Goal: Find specific page/section: Find specific page/section

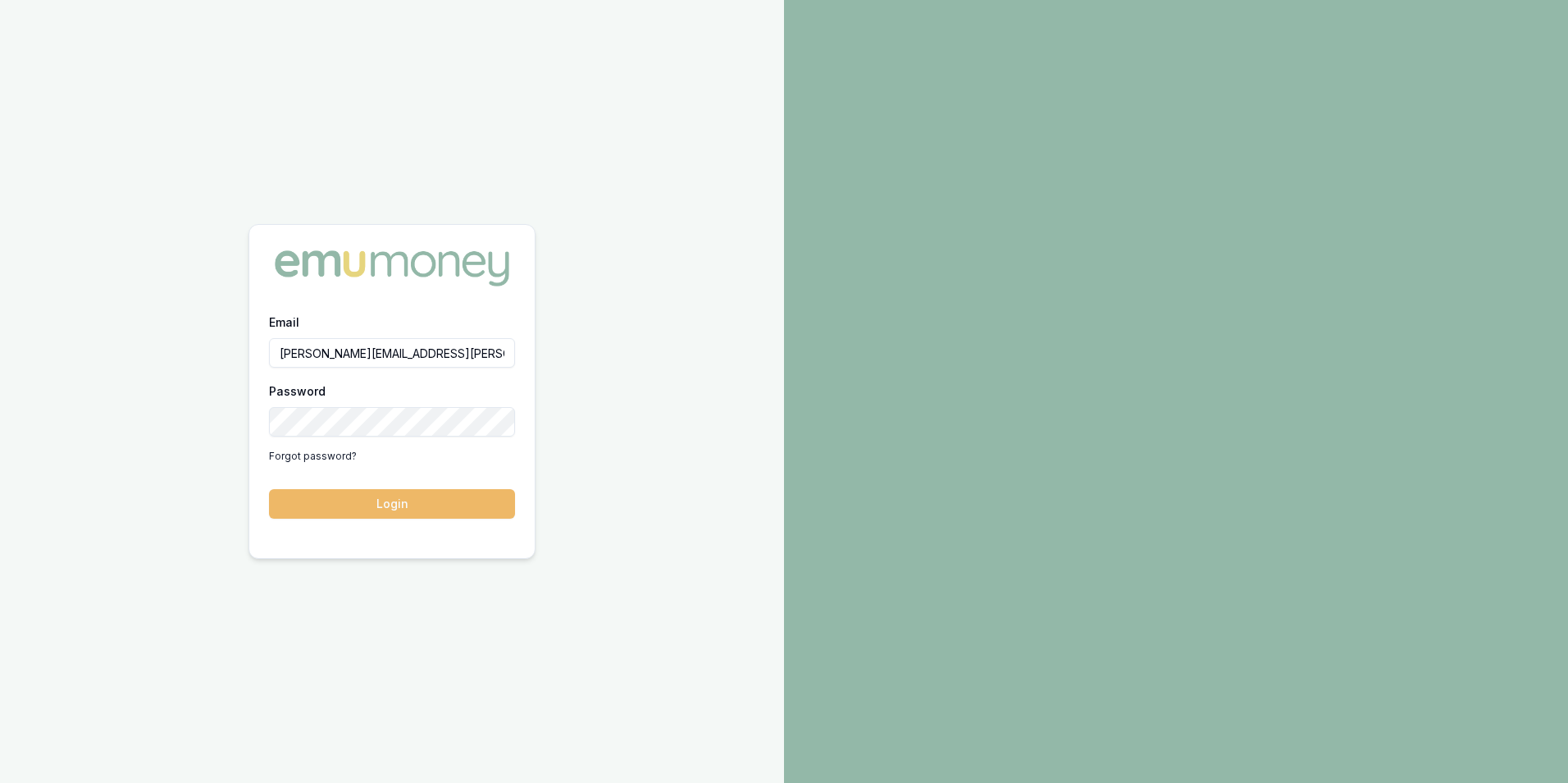
click at [410, 503] on button "Login" at bounding box center [392, 503] width 246 height 29
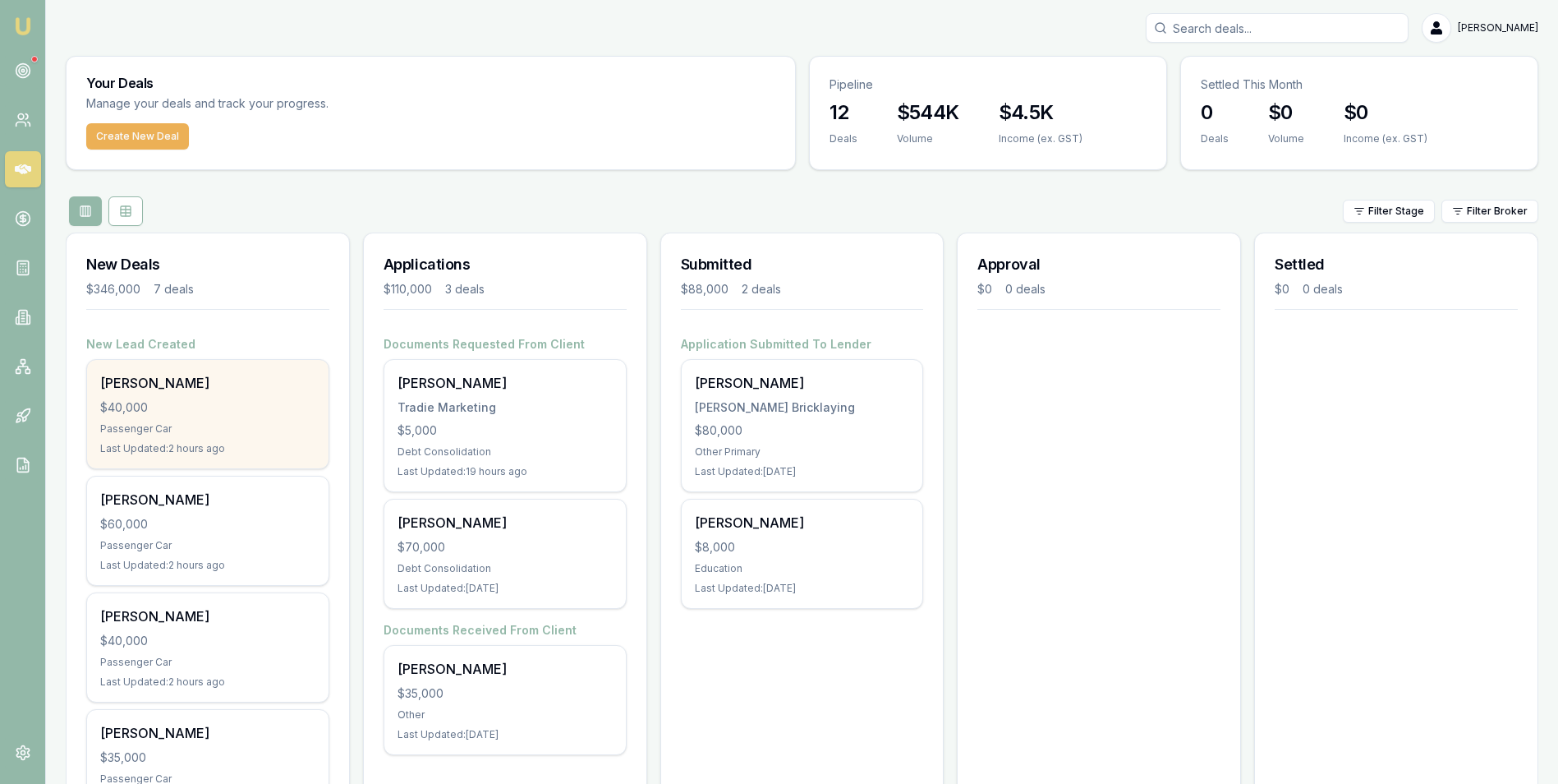
click at [236, 418] on div "Anita Mcdonnell $40,000 Passenger Car Last Updated: 2 hours ago" at bounding box center [208, 414] width 242 height 108
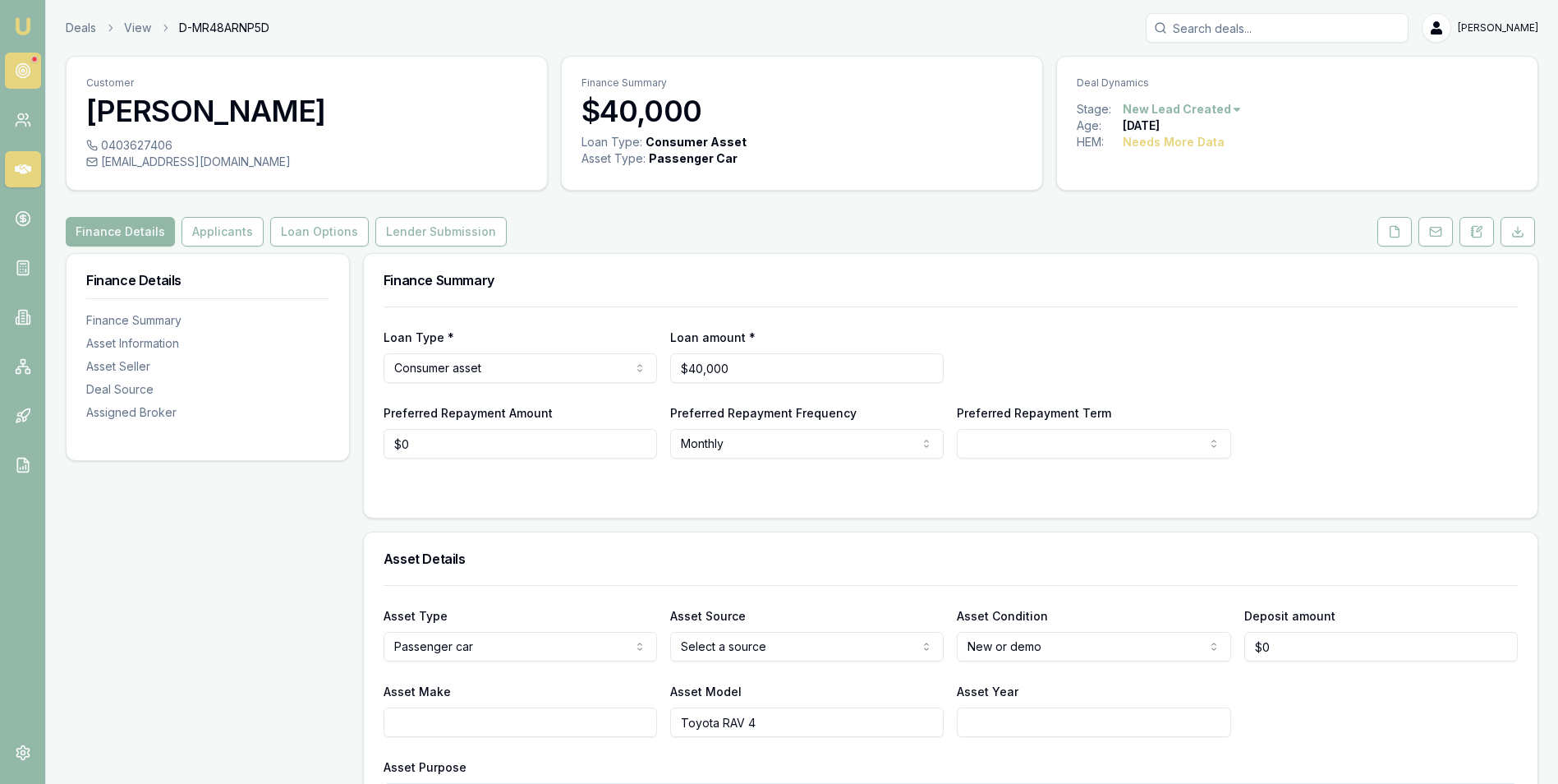
click at [22, 65] on icon at bounding box center [23, 70] width 16 height 16
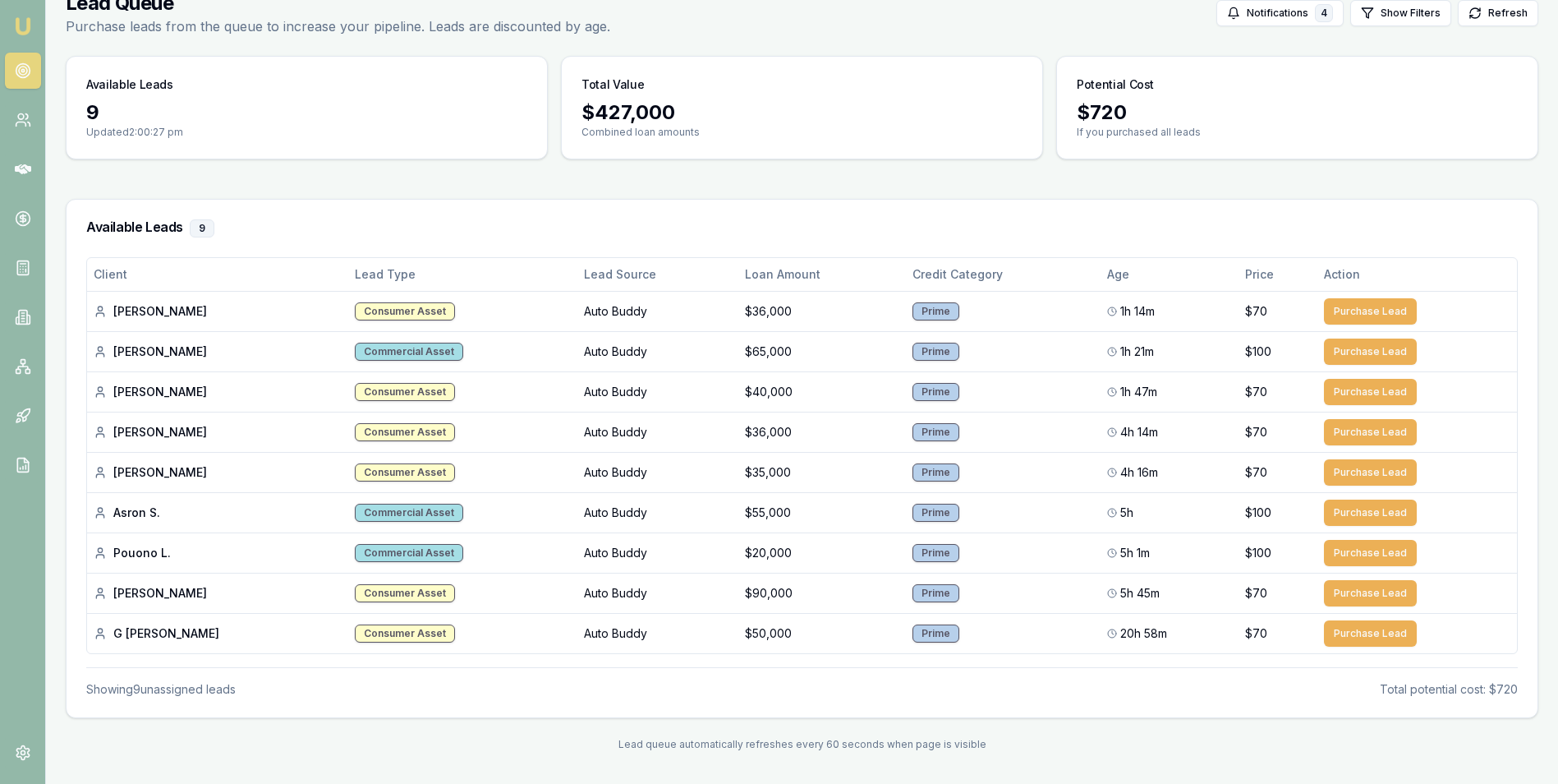
scroll to position [86, 0]
